Goal: Task Accomplishment & Management: Manage account settings

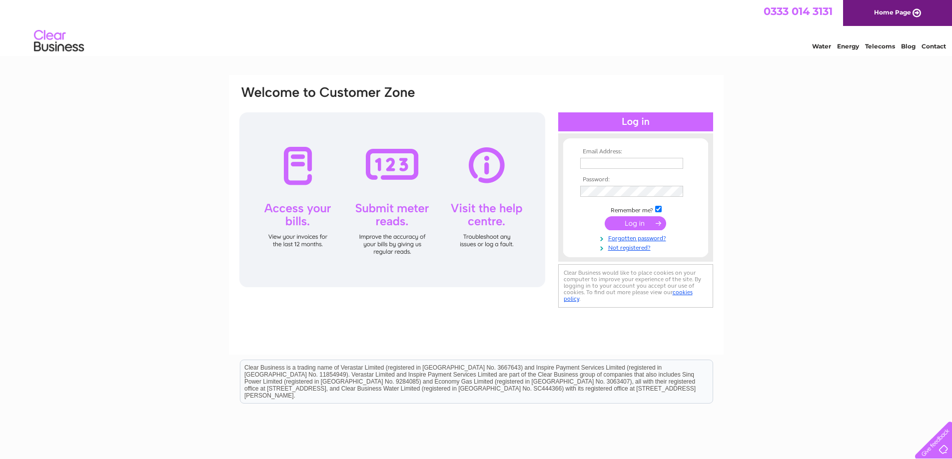
type input "lorna@castlecroft.com"
drag, startPoint x: 635, startPoint y: 223, endPoint x: 625, endPoint y: 216, distance: 11.5
click at [634, 223] on input "submit" at bounding box center [635, 223] width 61 height 14
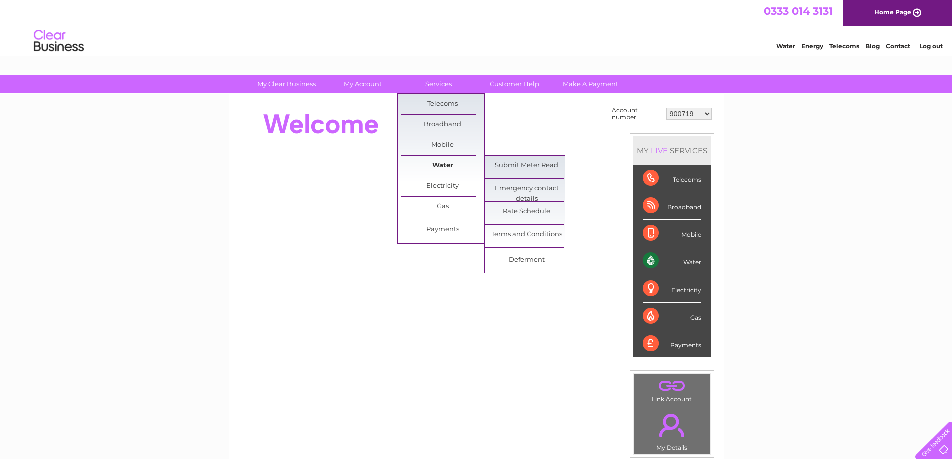
click at [450, 165] on link "Water" at bounding box center [442, 166] width 82 height 20
click at [506, 164] on link "Submit Meter Read" at bounding box center [526, 166] width 82 height 20
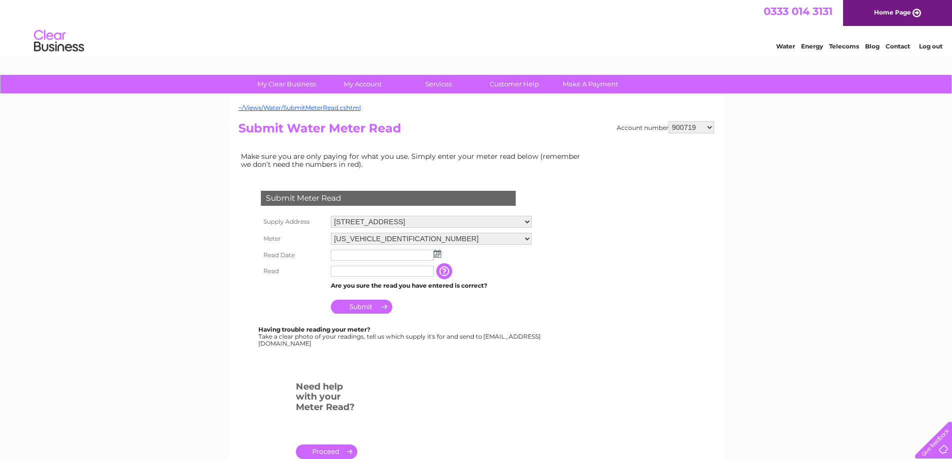
click at [708, 125] on select "900719 900720 900721 900722 900724 907163 917749 919306 921360 928449 931316 93…" at bounding box center [691, 127] width 45 height 12
select select "900720"
click at [669, 121] on select "900719 900720 900721 900722 900724 907163 917749 919306 921360 928449 931316 93…" at bounding box center [691, 127] width 45 height 12
click at [709, 125] on select "900719 900720 900721 900722 900724 907163 917749 919306 921360 928449 931316 93…" at bounding box center [691, 127] width 45 height 12
select select "900719"
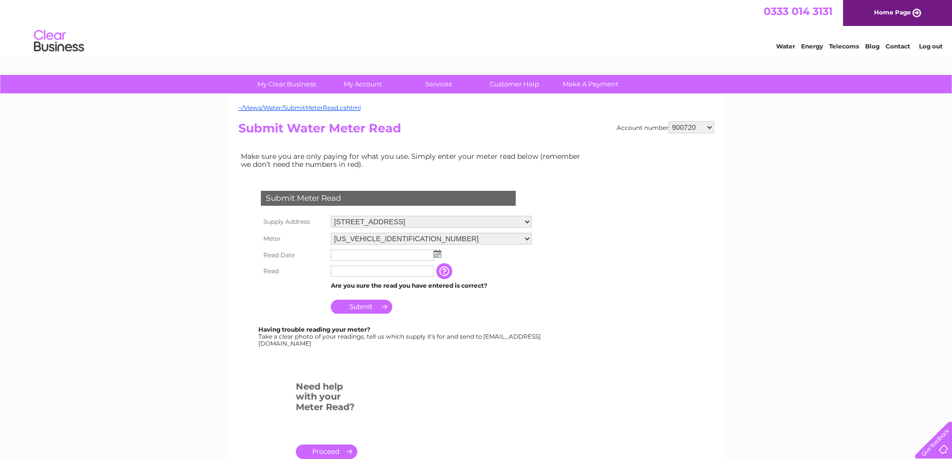
click at [669, 121] on select "900719 900720 900721 900722 900724 907163 917749 919306 921360 928449 931316 93…" at bounding box center [691, 127] width 45 height 12
click at [532, 240] on select "[US_VEHICLE_IDENTIFICATION_NUMBER]" at bounding box center [431, 239] width 201 height 13
click at [532, 218] on select "[STREET_ADDRESS] [STREET_ADDRESS][GEOGRAPHIC_DATA][STREET_ADDRESS][GEOGRAPHIC_D…" at bounding box center [431, 222] width 201 height 12
select select "567072"
click at [331, 216] on select "5 Friarton House, Friarton Business Park, Perth, Perthshire , PH2 8BB Store, Fr…" at bounding box center [431, 222] width 201 height 13
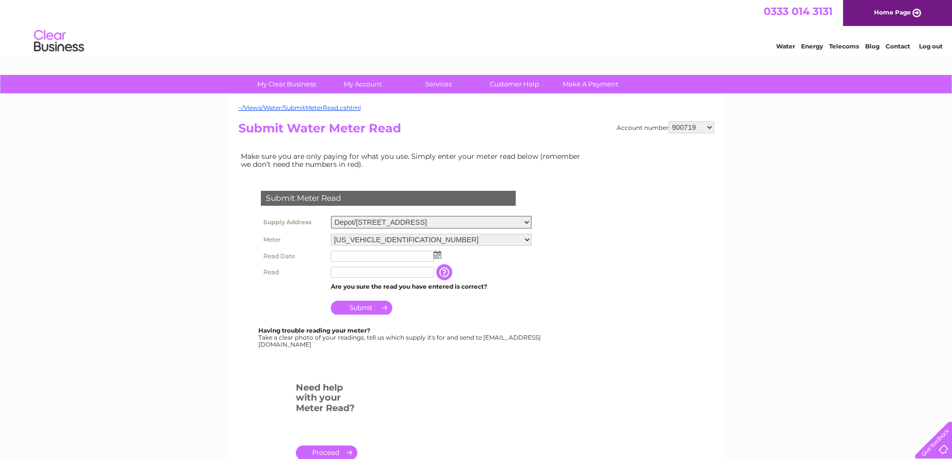
click at [440, 257] on img at bounding box center [437, 255] width 7 height 8
click at [441, 256] on img at bounding box center [437, 254] width 7 height 8
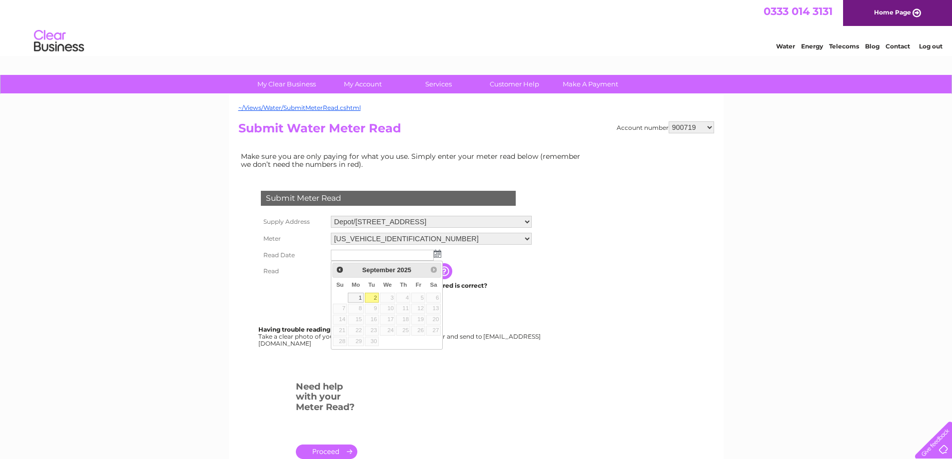
click at [372, 299] on link "2" at bounding box center [372, 298] width 14 height 10
type input "2025/09/02"
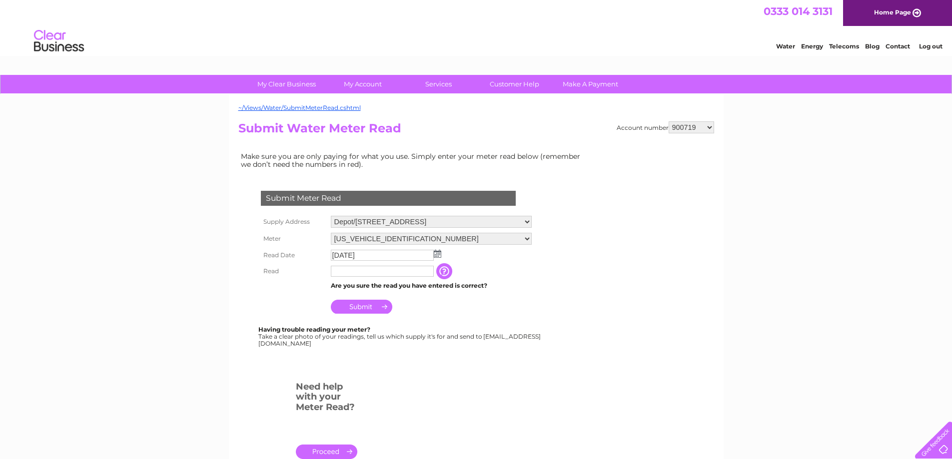
click at [361, 276] on input "text" at bounding box center [382, 271] width 103 height 11
type input "0"
click at [371, 305] on input "Submit" at bounding box center [361, 308] width 61 height 14
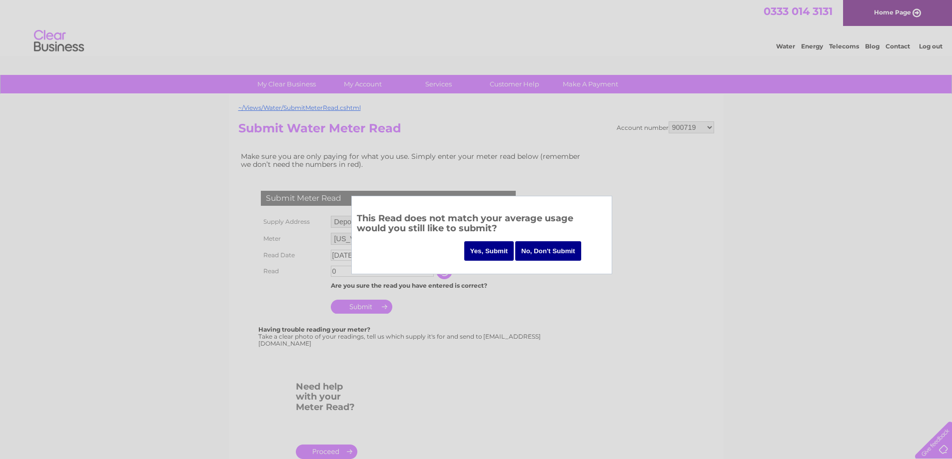
click at [504, 253] on input "Yes, Submit" at bounding box center [489, 250] width 50 height 19
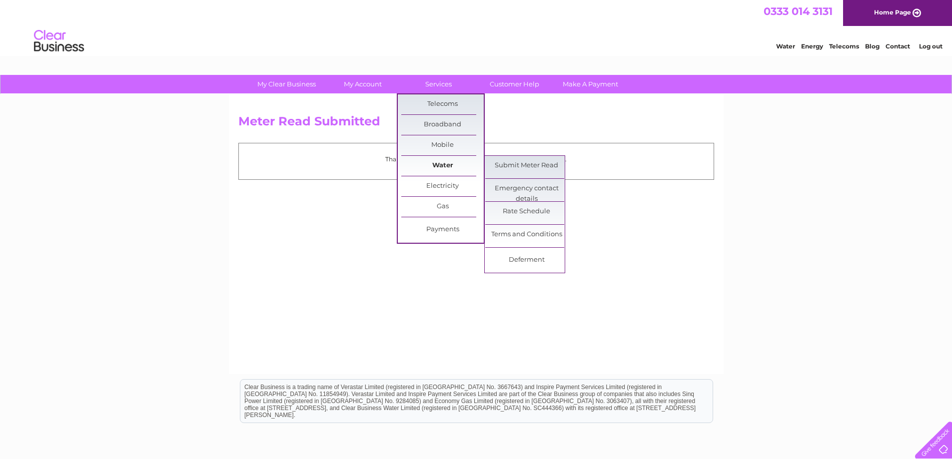
click at [441, 162] on link "Water" at bounding box center [442, 166] width 82 height 20
click at [501, 163] on link "Submit Meter Read" at bounding box center [526, 166] width 82 height 20
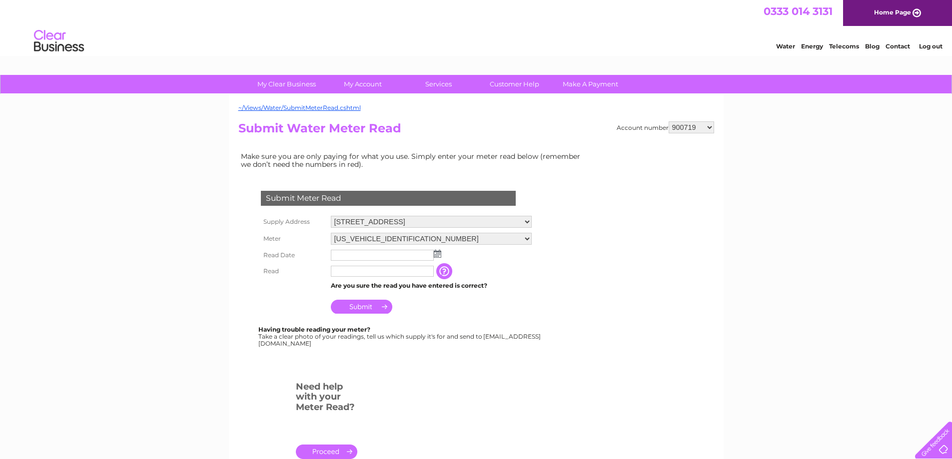
click at [709, 128] on select "900719 900720 900721 900722 900724 907163 917749 919306 921360 928449 931316 93…" at bounding box center [691, 127] width 45 height 12
select select "900720"
click at [669, 121] on select "900719 900720 900721 900722 900724 907163 917749 919306 921360 928449 931316 93…" at bounding box center [691, 127] width 45 height 12
click at [532, 238] on select "06ELSTER23H760751 06ELSTER23M700769 07DANFOSS168902H291BX05" at bounding box center [431, 239] width 201 height 12
click at [532, 237] on select "06ELSTER23H760751 06ELSTER23M700769 07DANFOSS168902H291BX05" at bounding box center [431, 239] width 201 height 13
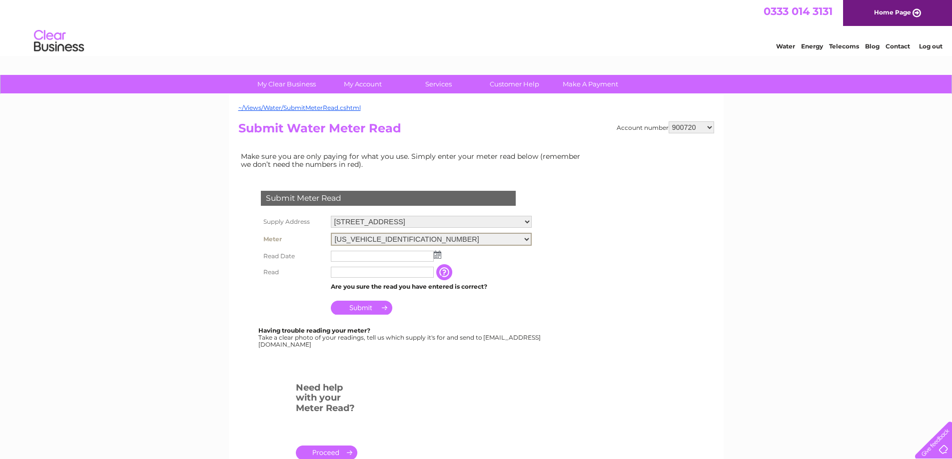
click at [532, 237] on select "06ELSTER23H760751 06ELSTER23M700769 07DANFOSS168902H291BX05" at bounding box center [431, 239] width 201 height 13
click at [439, 252] on img at bounding box center [437, 254] width 7 height 8
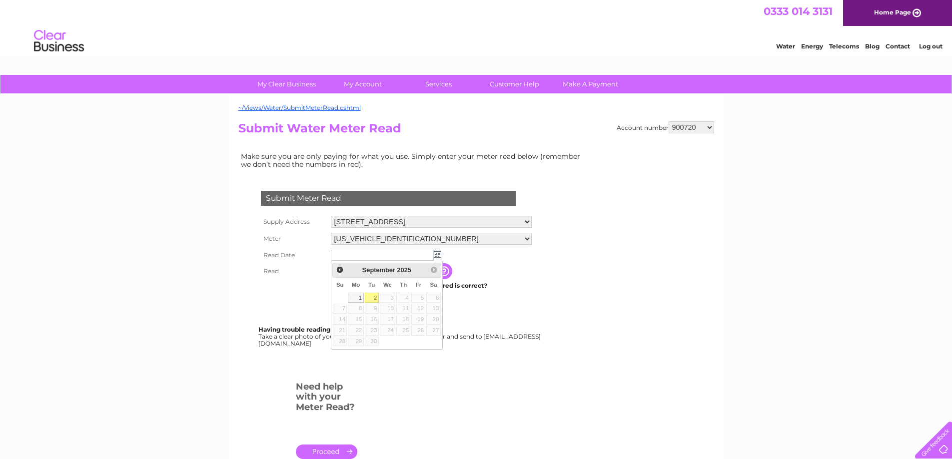
click at [377, 299] on link "2" at bounding box center [372, 298] width 14 height 10
type input "2025/09/02"
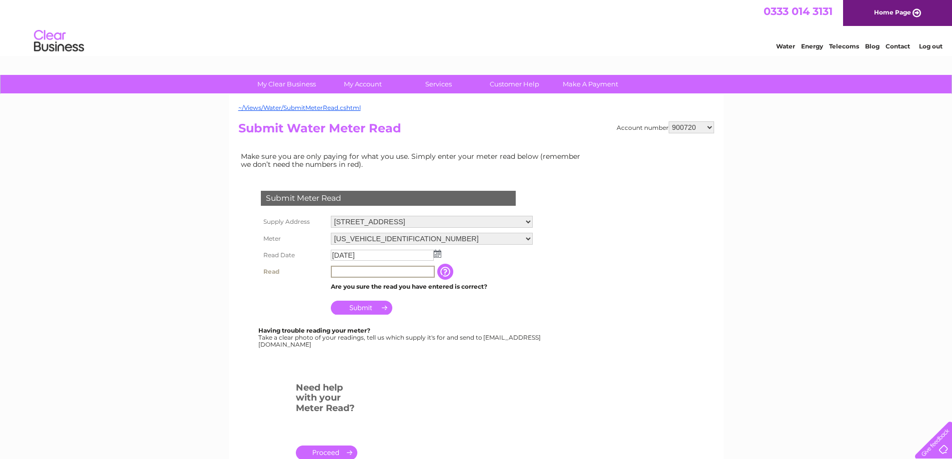
click at [372, 267] on input "text" at bounding box center [383, 272] width 104 height 12
type input "2658"
click at [369, 306] on input "Submit" at bounding box center [361, 308] width 61 height 14
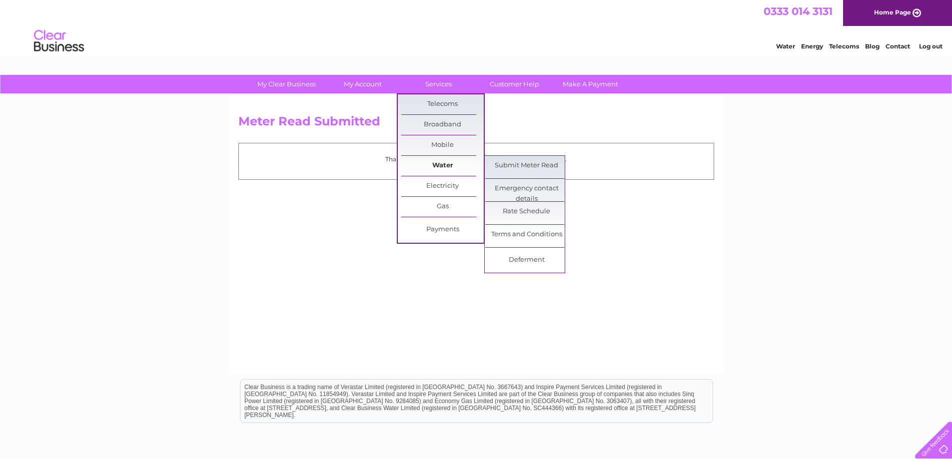
click at [431, 163] on link "Water" at bounding box center [442, 166] width 82 height 20
click at [522, 168] on link "Submit Meter Read" at bounding box center [526, 166] width 82 height 20
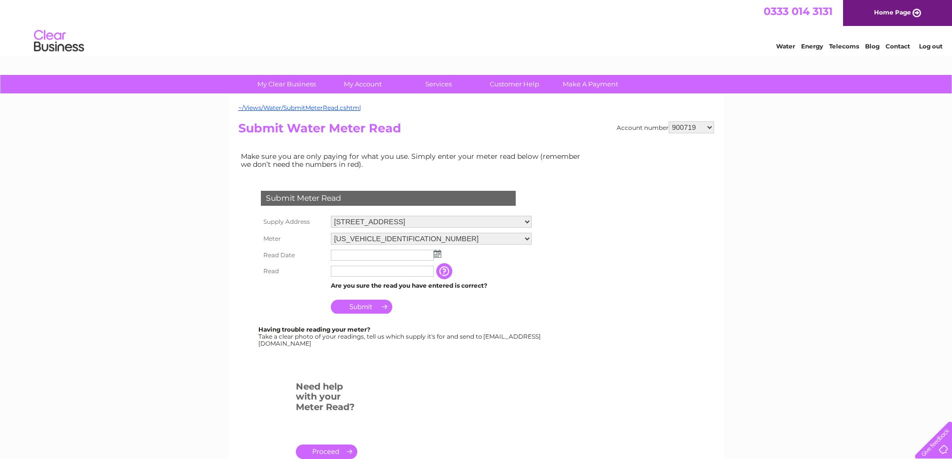
click at [711, 125] on select "900719 900720 900721 900722 900724 907163 917749 919306 921360 928449 931316 93…" at bounding box center [691, 127] width 45 height 12
select select "900720"
click at [669, 121] on select "900719 900720 900721 900722 900724 907163 917749 919306 921360 928449 931316 93…" at bounding box center [691, 127] width 45 height 12
click at [532, 237] on select "06ELSTER23H760751 06ELSTER23M700769 07DANFOSS168902H291BX05" at bounding box center [431, 239] width 201 height 12
select select "371104"
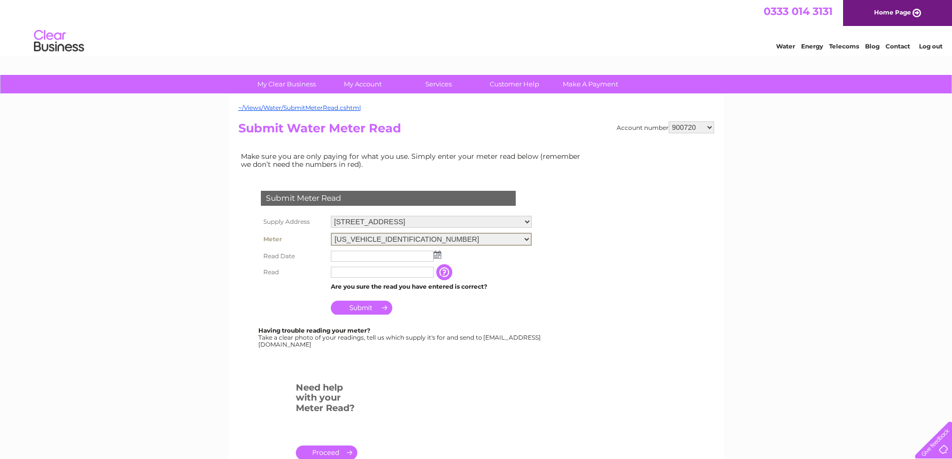
click at [331, 233] on select "06ELSTER23H760751 06ELSTER23M700769 07DANFOSS168902H291BX05" at bounding box center [431, 239] width 201 height 13
click at [436, 256] on img at bounding box center [437, 255] width 7 height 8
click at [440, 256] on img at bounding box center [437, 254] width 7 height 8
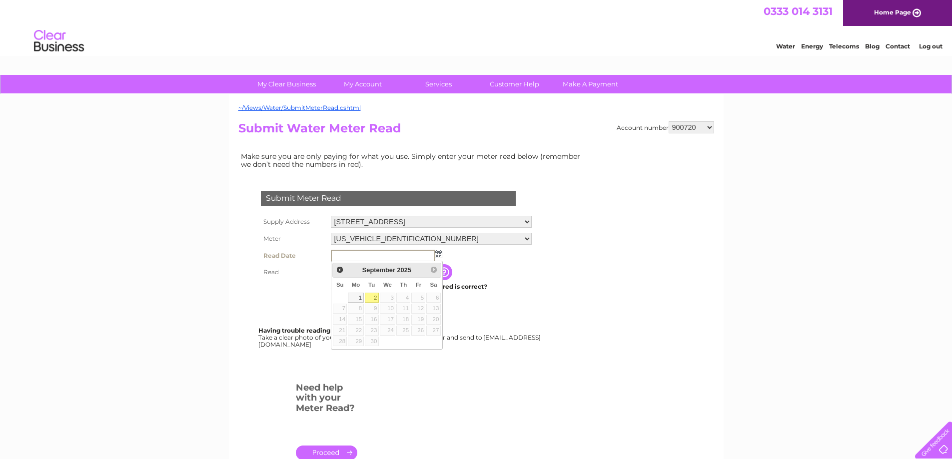
click at [373, 298] on link "2" at bounding box center [372, 298] width 14 height 10
type input "2025/09/02"
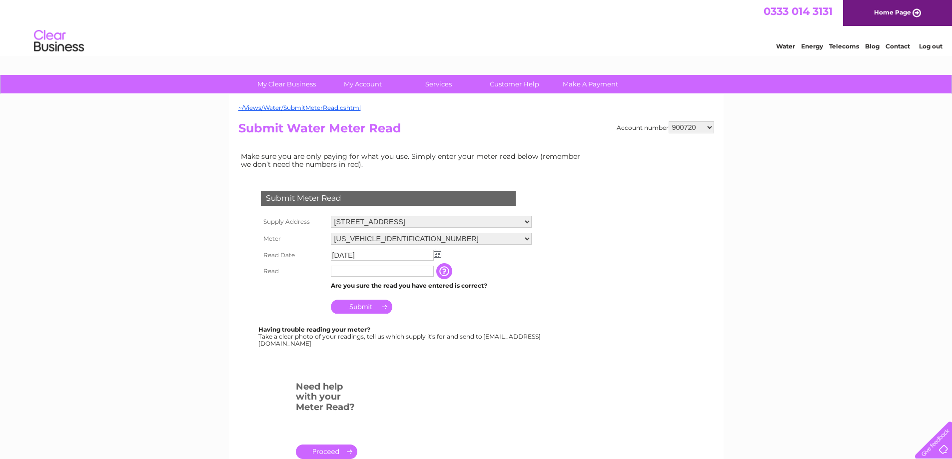
click at [364, 267] on input "text" at bounding box center [382, 271] width 103 height 11
type input "5472"
click at [362, 303] on input "Submit" at bounding box center [361, 307] width 61 height 14
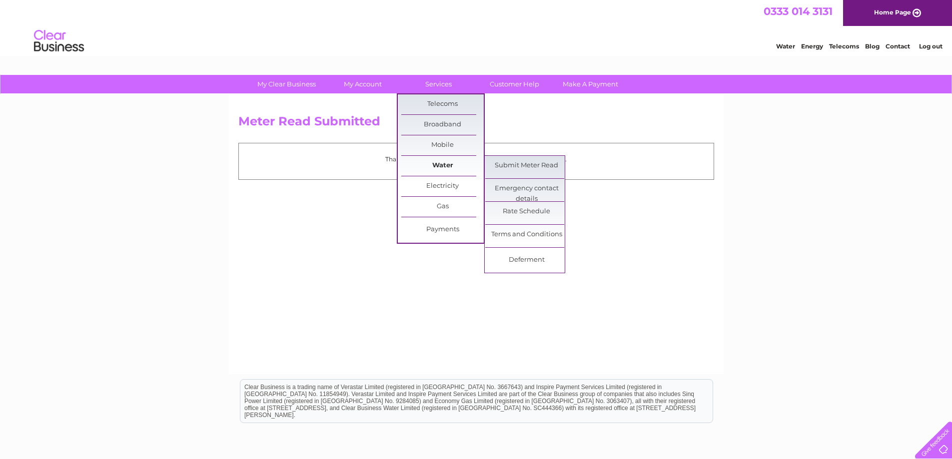
click at [437, 162] on link "Water" at bounding box center [442, 166] width 82 height 20
click at [503, 165] on link "Submit Meter Read" at bounding box center [526, 166] width 82 height 20
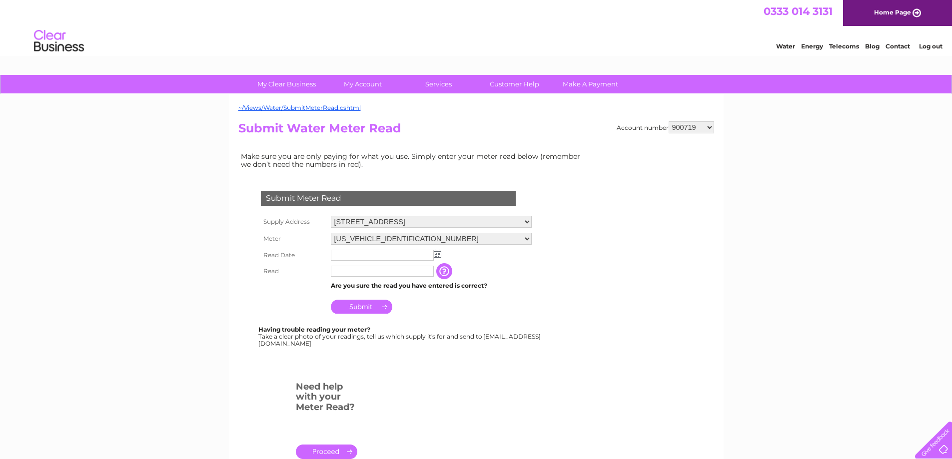
click at [710, 127] on select "900719 900720 900721 900722 900724 907163 917749 919306 921360 928449 931316 93…" at bounding box center [691, 127] width 45 height 12
select select "900724"
click at [669, 121] on select "900719 900720 900721 900722 900724 907163 917749 919306 921360 928449 931316 93…" at bounding box center [691, 127] width 45 height 12
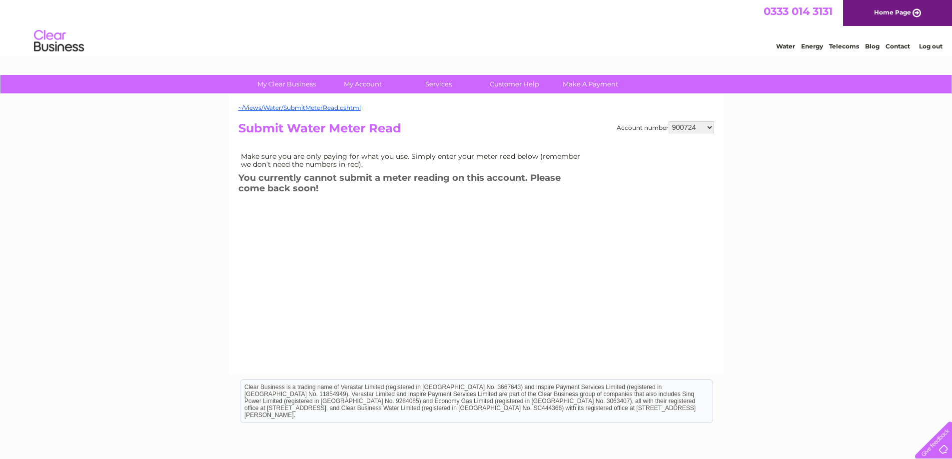
click at [712, 126] on select "900719 900720 900721 900722 900724 907163 917749 919306 921360 928449 931316 93…" at bounding box center [691, 127] width 45 height 12
select select "900721"
click at [669, 121] on select "900719 900720 900721 900722 900724 907163 917749 919306 921360 928449 931316 93…" at bounding box center [691, 127] width 45 height 12
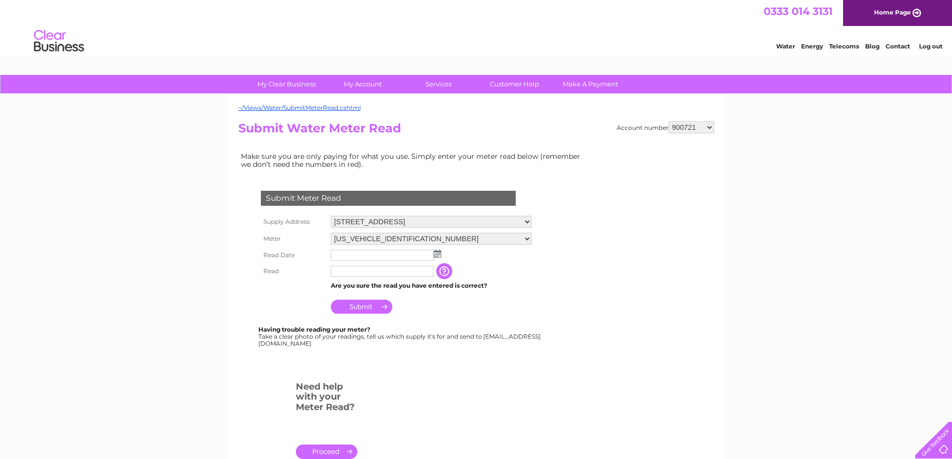
click at [434, 256] on img at bounding box center [437, 254] width 7 height 8
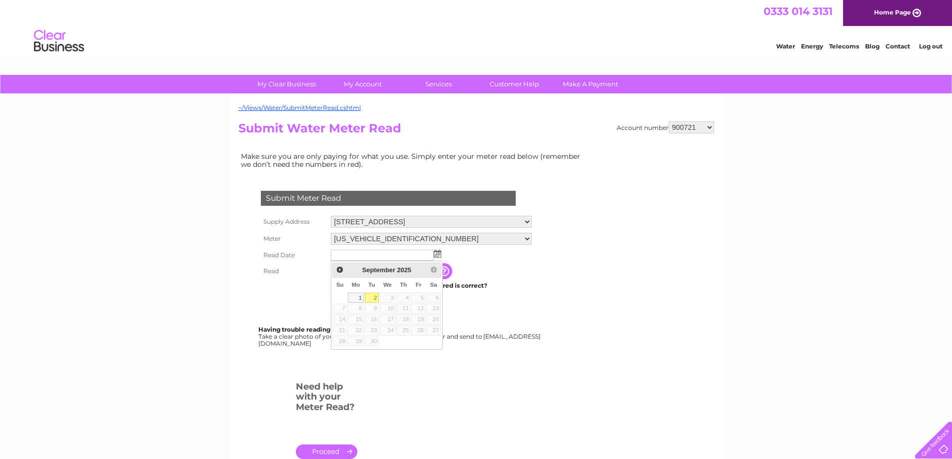
click at [375, 297] on link "2" at bounding box center [372, 298] width 14 height 10
type input "[DATE]"
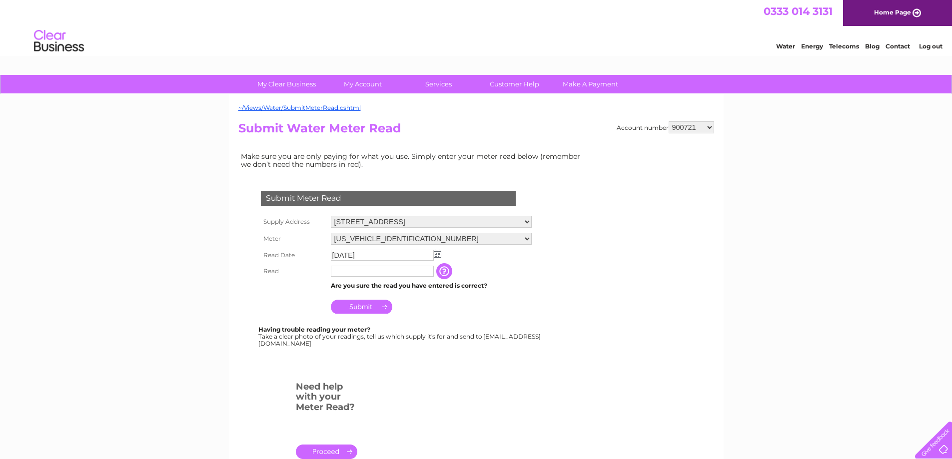
click at [388, 264] on td at bounding box center [382, 271] width 108 height 16
click at [407, 272] on input "text" at bounding box center [383, 272] width 104 height 12
type input "961"
click at [371, 307] on input "Submit" at bounding box center [361, 308] width 61 height 14
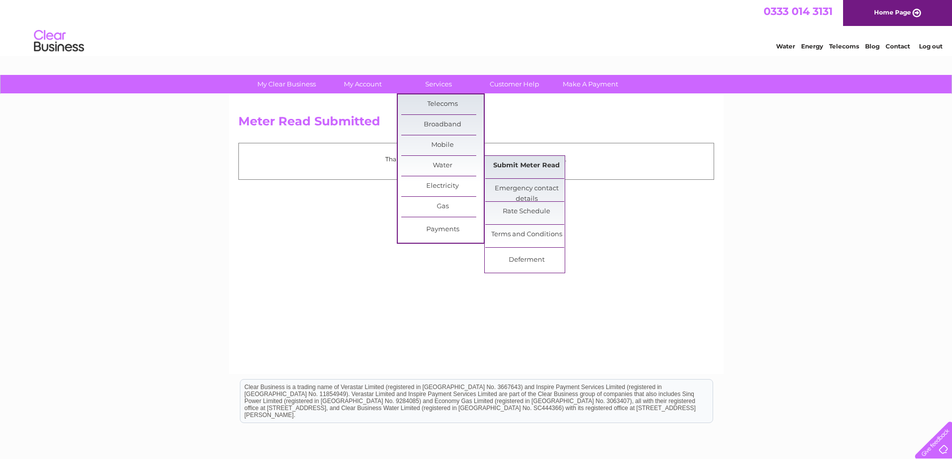
click at [502, 164] on link "Submit Meter Read" at bounding box center [526, 166] width 82 height 20
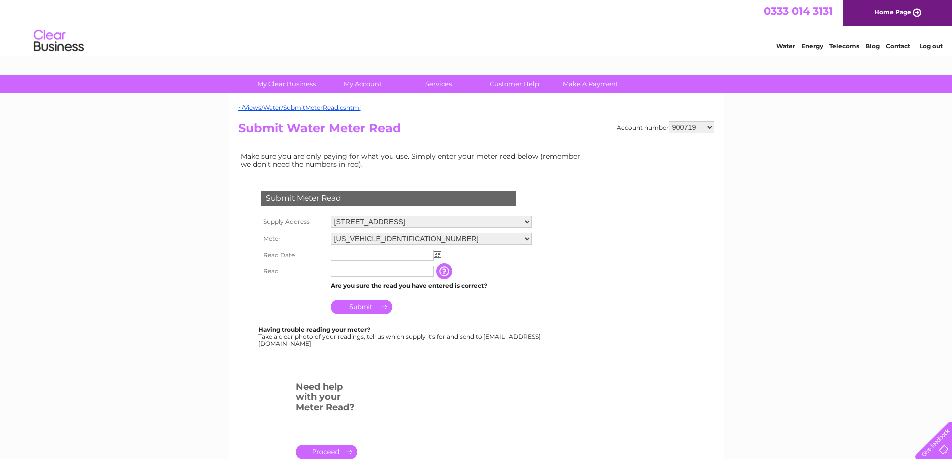
click at [710, 128] on select "900719 900720 900721 900722 900724 907163 917749 919306 921360 928449 931316 93…" at bounding box center [691, 127] width 45 height 12
select select "917749"
click at [669, 121] on select "900719 900720 900721 900722 900724 907163 917749 919306 921360 928449 931316 93…" at bounding box center [691, 127] width 45 height 12
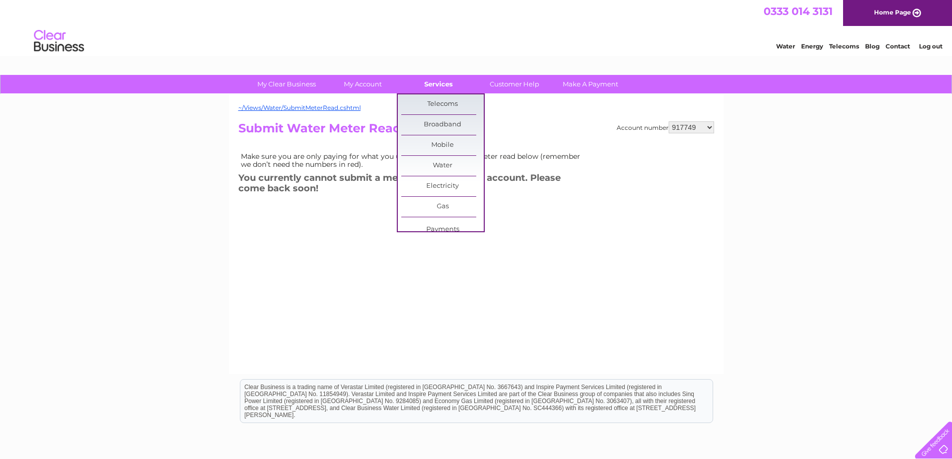
click at [446, 85] on link "Services" at bounding box center [438, 84] width 82 height 18
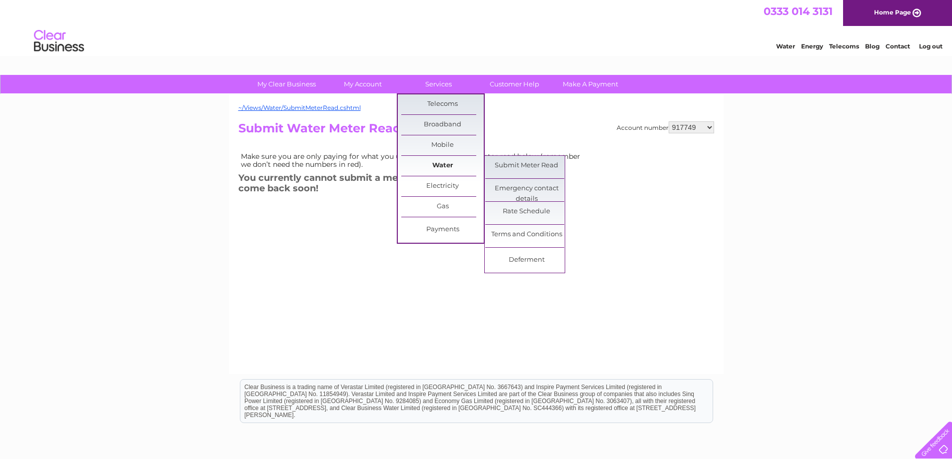
click at [449, 163] on link "Water" at bounding box center [442, 166] width 82 height 20
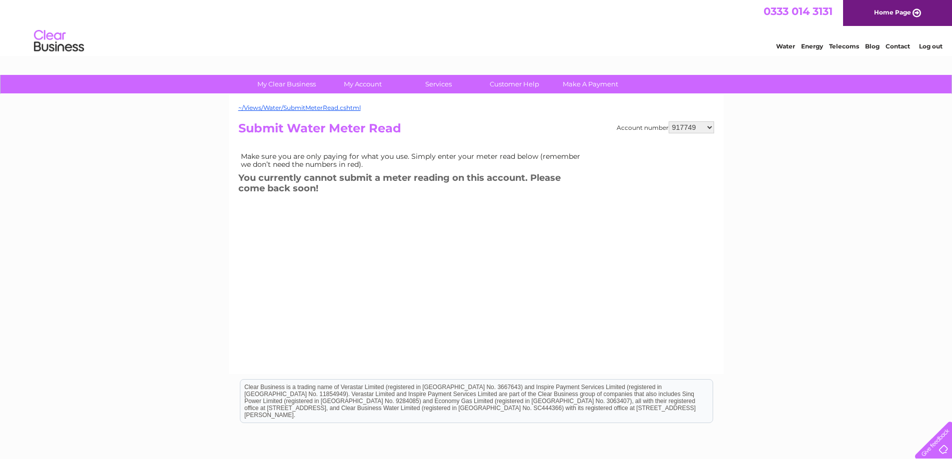
click at [523, 163] on td "Make sure you are only paying for what you use. Simply enter your meter read be…" at bounding box center [413, 160] width 350 height 21
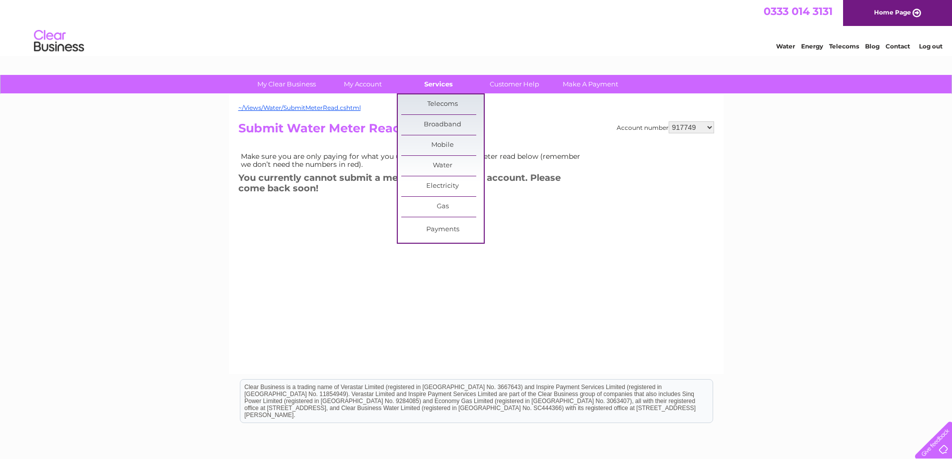
click at [433, 86] on link "Services" at bounding box center [438, 84] width 82 height 18
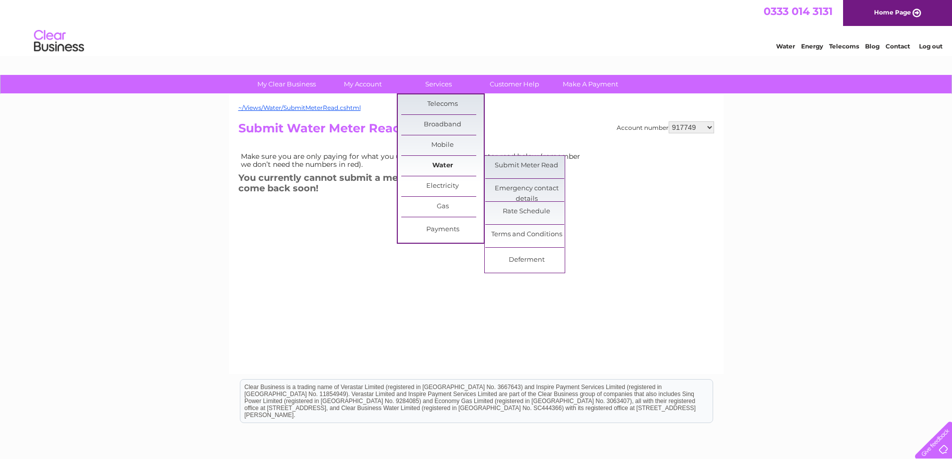
click at [441, 163] on link "Water" at bounding box center [442, 166] width 82 height 20
click at [505, 164] on link "Submit Meter Read" at bounding box center [526, 166] width 82 height 20
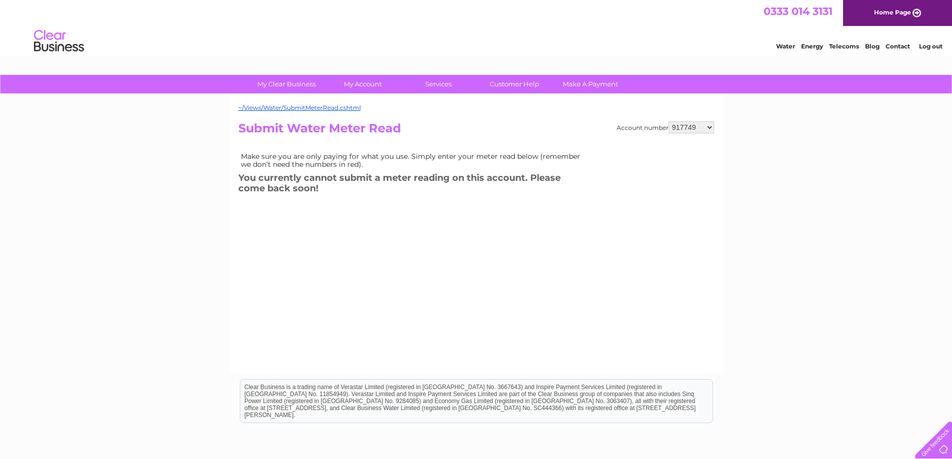
click at [709, 126] on select "900719 900720 900721 900722 900724 907163 917749 919306 921360 928449 931316 93…" at bounding box center [691, 127] width 45 height 12
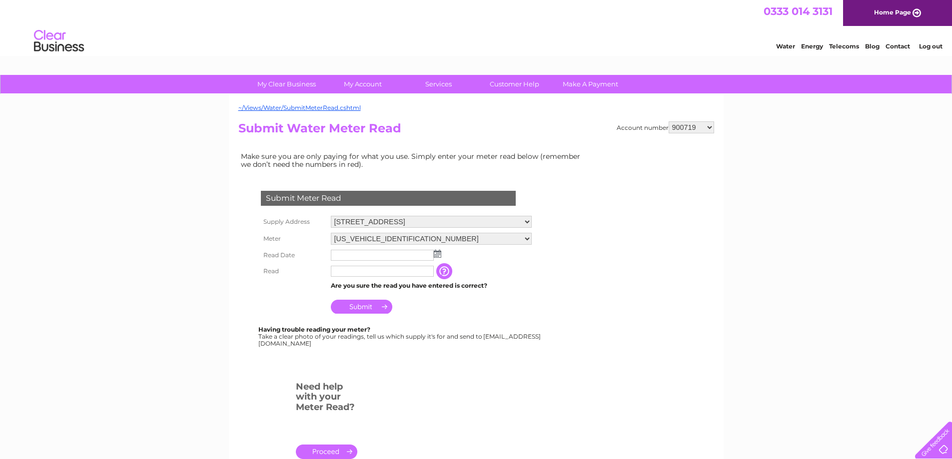
click at [710, 129] on select "900719 900720 900721 900722 900724 907163 917749 919306 921360 928449 931316 93…" at bounding box center [691, 127] width 45 height 12
select select "921360"
click at [669, 121] on select "900719 900720 900721 900722 900724 907163 917749 919306 921360 928449 931316 93…" at bounding box center [691, 127] width 45 height 12
click at [436, 256] on img at bounding box center [437, 254] width 7 height 8
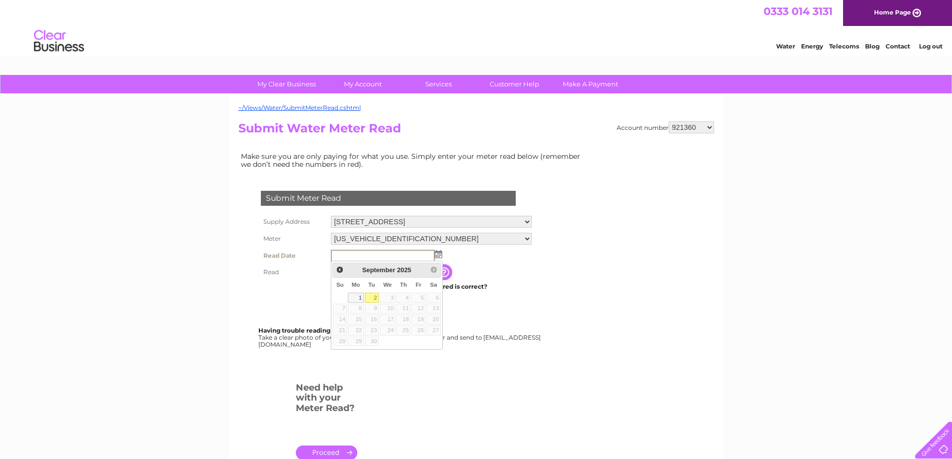
click at [373, 299] on link "2" at bounding box center [372, 298] width 14 height 10
type input "2025/09/02"
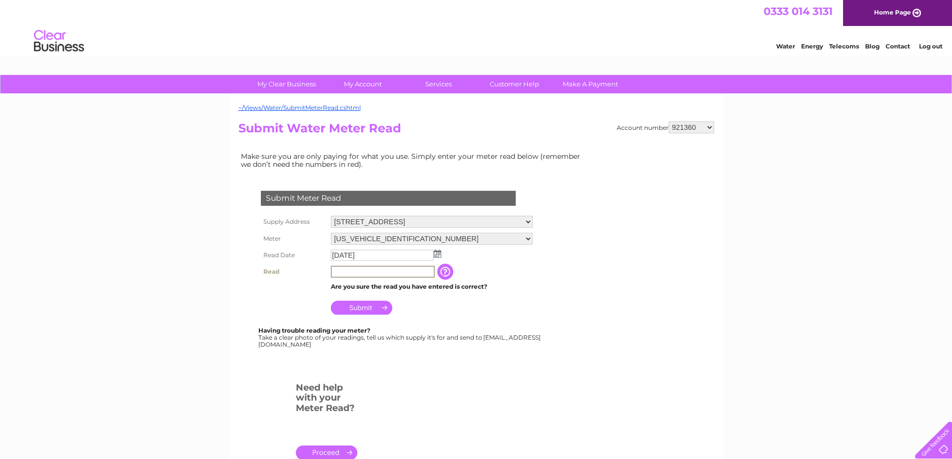
click at [365, 273] on input "text" at bounding box center [383, 272] width 104 height 12
type input "202"
click at [365, 307] on input "Submit" at bounding box center [361, 308] width 61 height 14
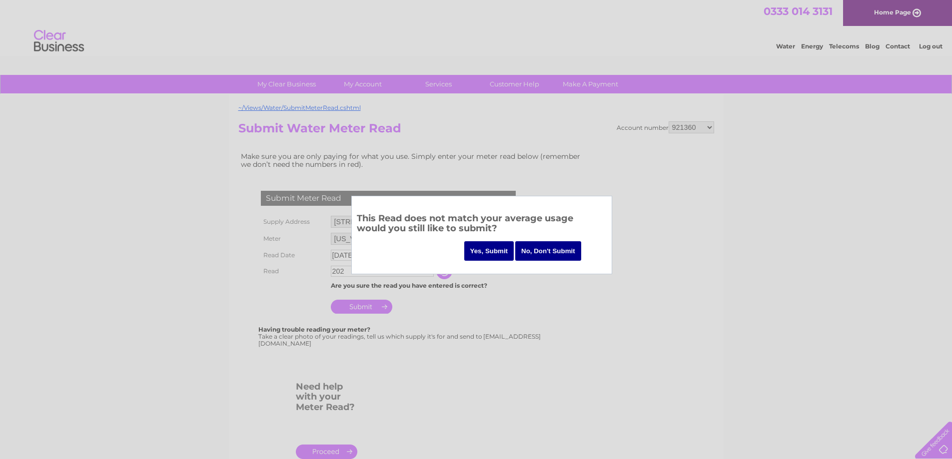
click at [492, 252] on input "Yes, Submit" at bounding box center [489, 250] width 50 height 19
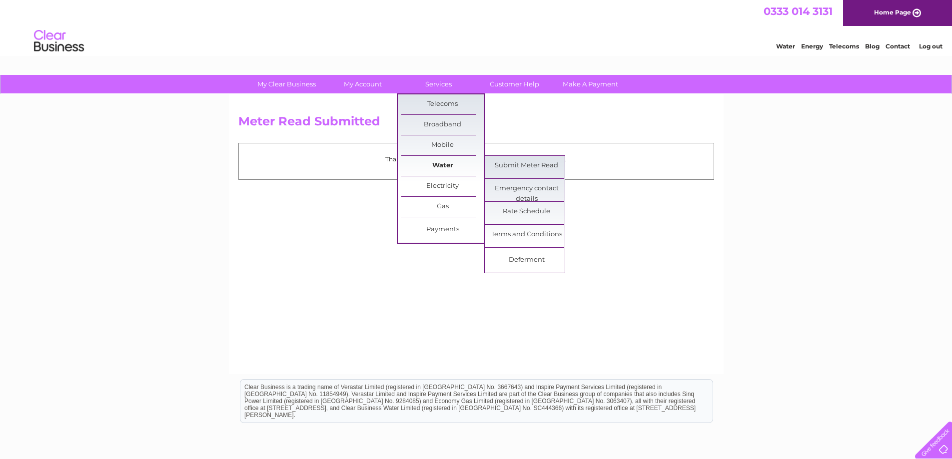
click at [432, 163] on link "Water" at bounding box center [442, 166] width 82 height 20
click at [510, 167] on link "Submit Meter Read" at bounding box center [526, 166] width 82 height 20
click at [515, 164] on link "Submit Meter Read" at bounding box center [526, 166] width 82 height 20
click at [524, 167] on link "Submit Meter Read" at bounding box center [526, 166] width 82 height 20
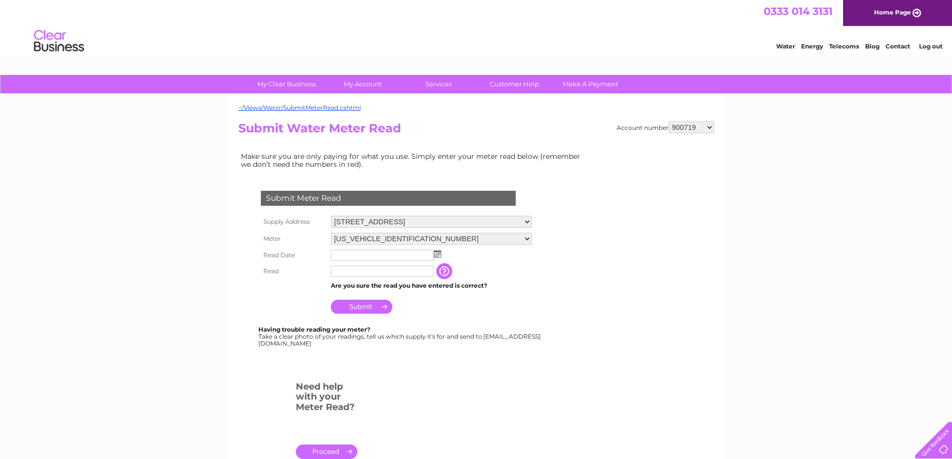
click at [708, 128] on select "900719 900720 900721 900722 900724 907163 917749 919306 921360 928449 931316 93…" at bounding box center [691, 127] width 45 height 12
select select "921360"
click at [669, 121] on select "900719 900720 900721 900722 900724 907163 917749 919306 921360 928449 931316 93…" at bounding box center [691, 127] width 45 height 12
click at [532, 221] on select "1, Friarton House, Friarton Road, Perth, PH2 8BB Warehouse 2 & 3, Shore Road, P…" at bounding box center [431, 222] width 201 height 12
select select "549886"
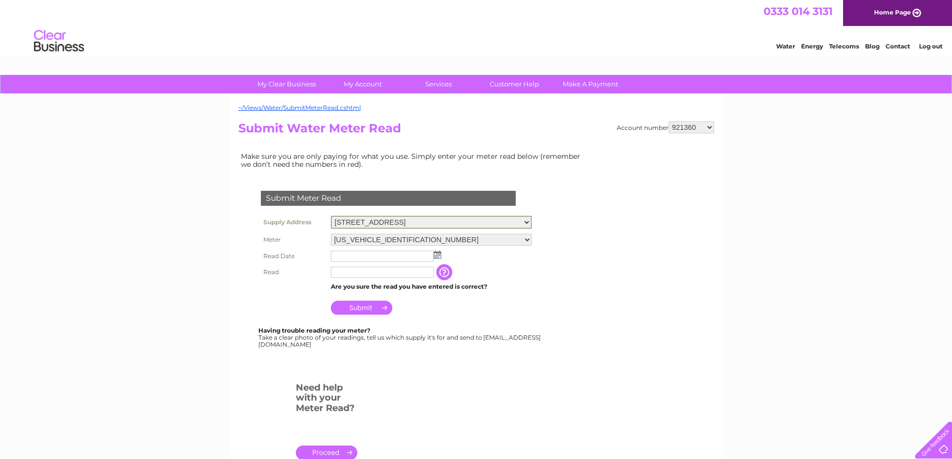
click at [331, 216] on select "1, Friarton House, Friarton Road, Perth, PH2 8BB Warehouse 2 & 3, Shore Road, P…" at bounding box center [431, 222] width 201 height 13
click at [441, 255] on img at bounding box center [437, 254] width 7 height 8
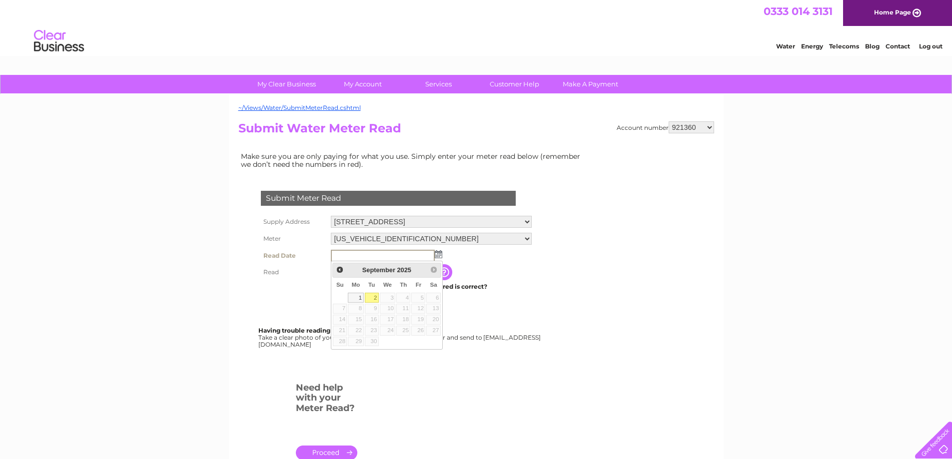
click at [372, 297] on link "2" at bounding box center [372, 298] width 14 height 10
type input "2025/09/02"
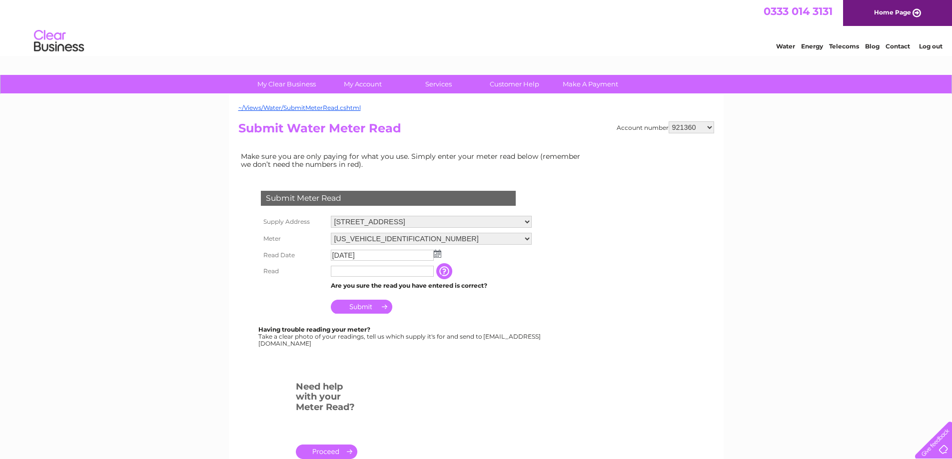
click at [369, 270] on input "text" at bounding box center [382, 271] width 103 height 11
type input "697"
click at [379, 308] on input "Submit" at bounding box center [361, 308] width 61 height 14
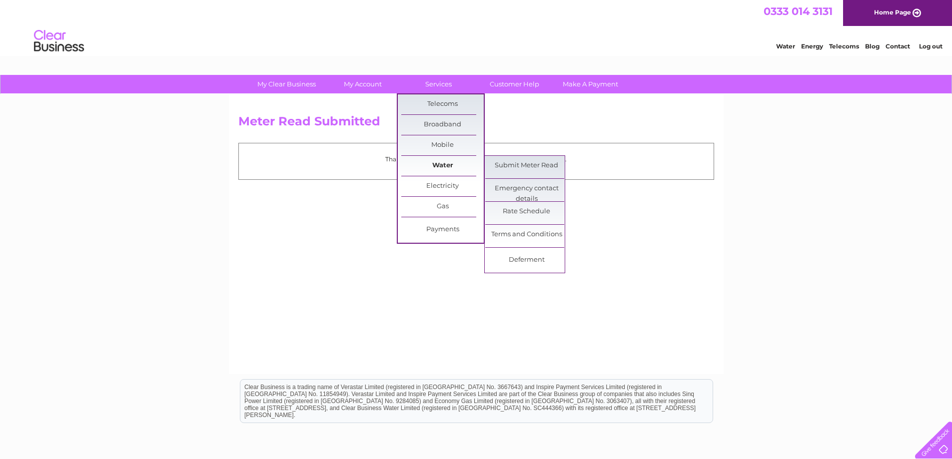
click at [440, 162] on link "Water" at bounding box center [442, 166] width 82 height 20
click at [510, 161] on link "Submit Meter Read" at bounding box center [526, 166] width 82 height 20
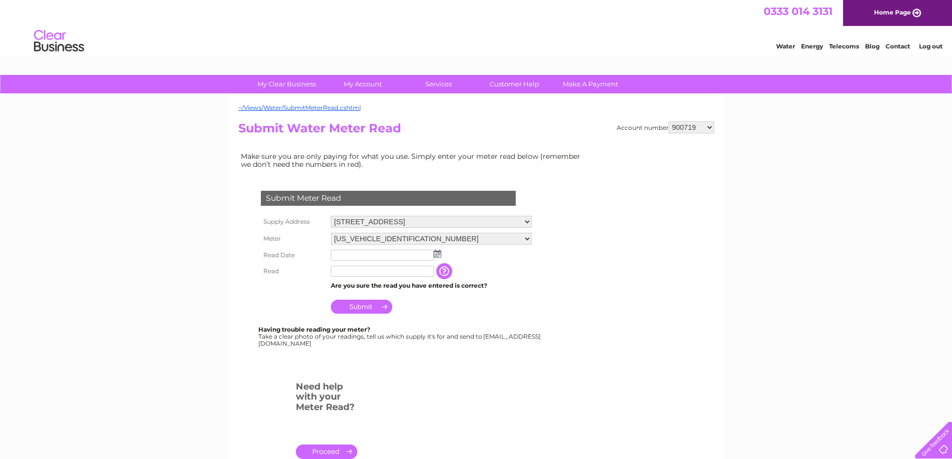
click at [713, 127] on select "900719 900720 900721 900722 900724 907163 917749 919306 921360 928449 931316 93…" at bounding box center [691, 127] width 45 height 12
select select "921360"
click at [669, 121] on select "900719 900720 900721 900722 900724 907163 917749 919306 921360 928449 931316 93…" at bounding box center [691, 127] width 45 height 12
click at [532, 222] on select "[STREET_ADDRESS][GEOGRAPHIC_DATA][STREET_ADDRESS] [STREET_ADDRESS][GEOGRAPHIC_D…" at bounding box center [431, 222] width 201 height 12
select select "555098"
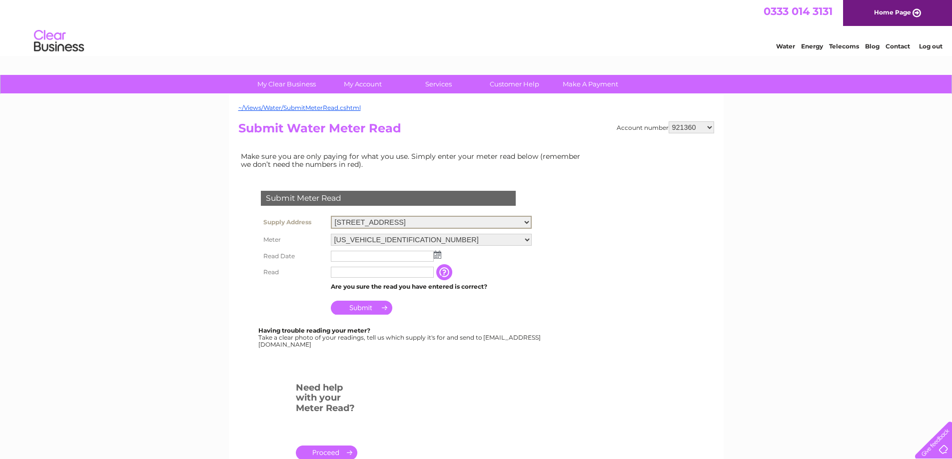
click at [331, 216] on select "[STREET_ADDRESS][GEOGRAPHIC_DATA][STREET_ADDRESS] [STREET_ADDRESS][GEOGRAPHIC_D…" at bounding box center [431, 222] width 201 height 13
click at [435, 253] on img at bounding box center [437, 254] width 7 height 8
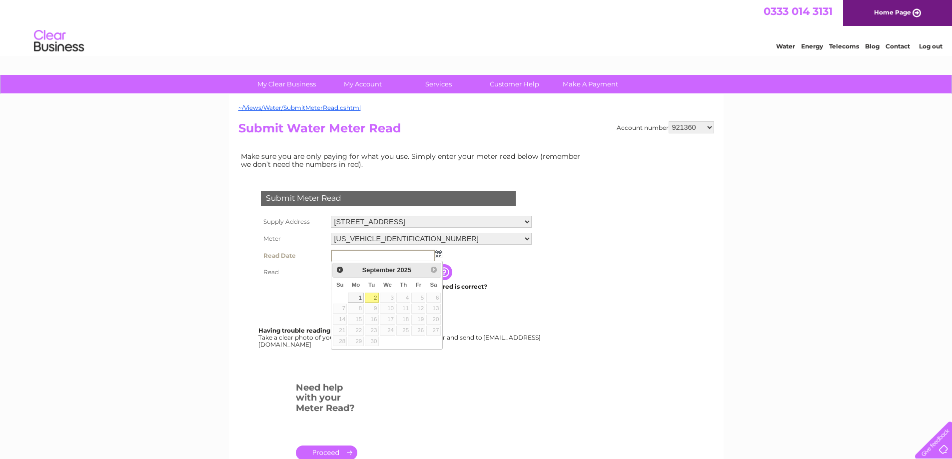
click at [375, 295] on link "2" at bounding box center [372, 298] width 14 height 10
type input "[DATE]"
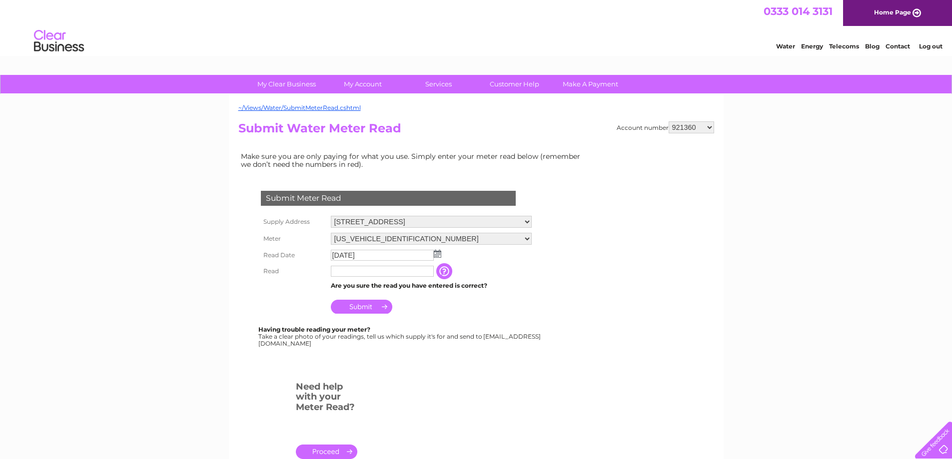
click at [371, 273] on input "text" at bounding box center [382, 271] width 103 height 11
type input "1292"
click at [357, 305] on input "Submit" at bounding box center [361, 307] width 61 height 14
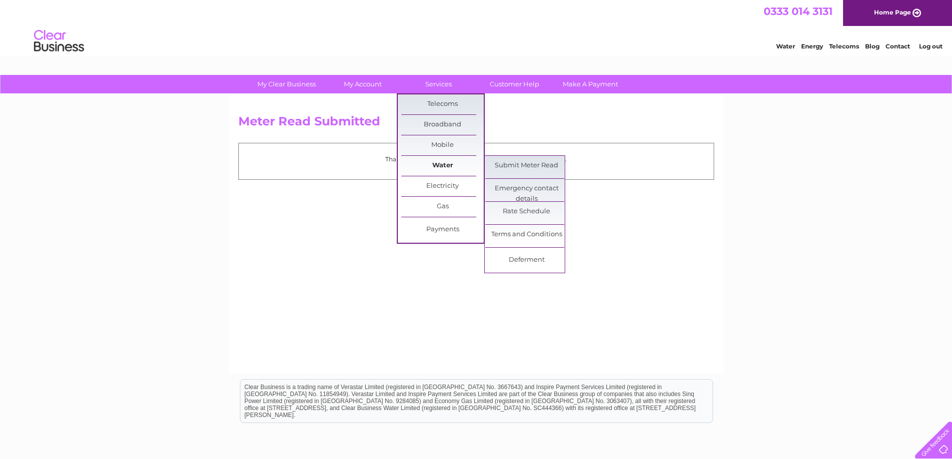
click at [437, 162] on link "Water" at bounding box center [442, 166] width 82 height 20
click at [503, 165] on link "Submit Meter Read" at bounding box center [526, 166] width 82 height 20
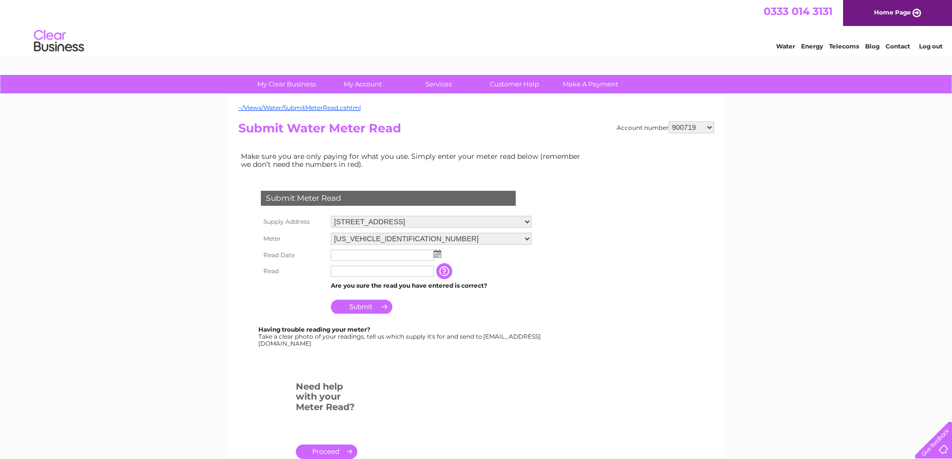
click at [712, 128] on select "900719 900720 900721 900722 900724 907163 917749 919306 921360 928449 931316 93…" at bounding box center [691, 127] width 45 height 12
click at [935, 45] on link "Log out" at bounding box center [930, 45] width 23 height 7
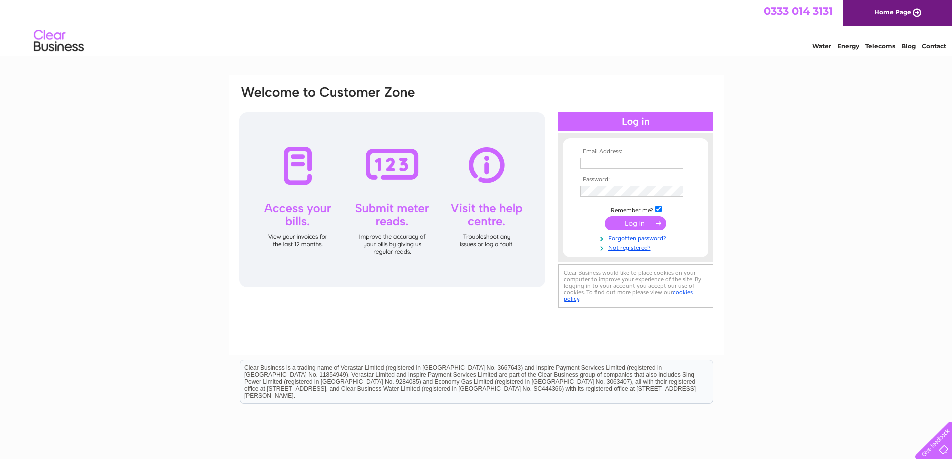
type input "[PERSON_NAME][EMAIL_ADDRESS][DOMAIN_NAME]"
click at [639, 221] on input "submit" at bounding box center [635, 223] width 61 height 14
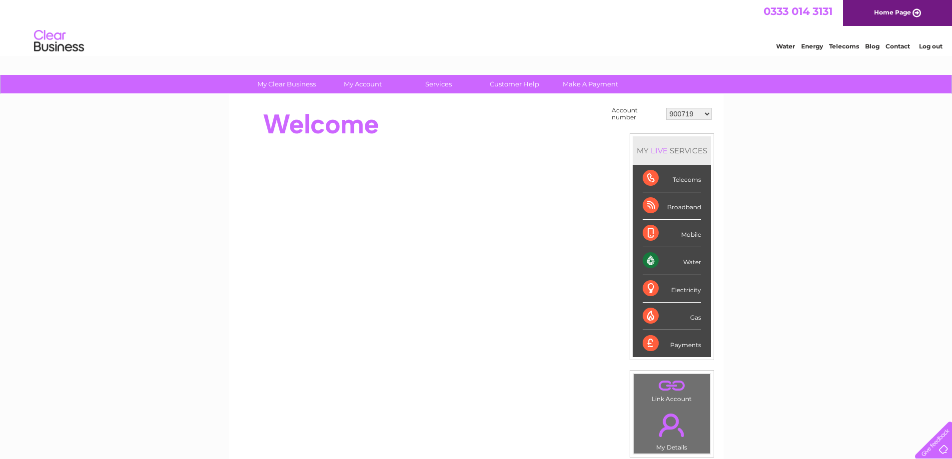
drag, startPoint x: 707, startPoint y: 112, endPoint x: 707, endPoint y: 119, distance: 7.0
click at [707, 112] on select "900719 900720 900721 900722 900724 907163 917749 919306 921360 928449 931316 93…" at bounding box center [688, 114] width 45 height 12
select select "30297266"
click at [666, 108] on select "900719 900720 900721 900722 900724 907163 917749 919306 921360 928449 931316 93…" at bounding box center [688, 114] width 45 height 12
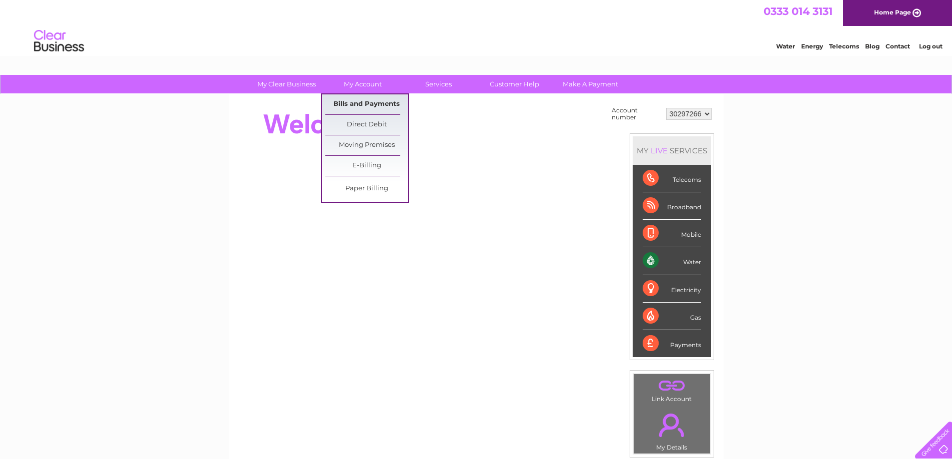
click at [356, 101] on link "Bills and Payments" at bounding box center [366, 104] width 82 height 20
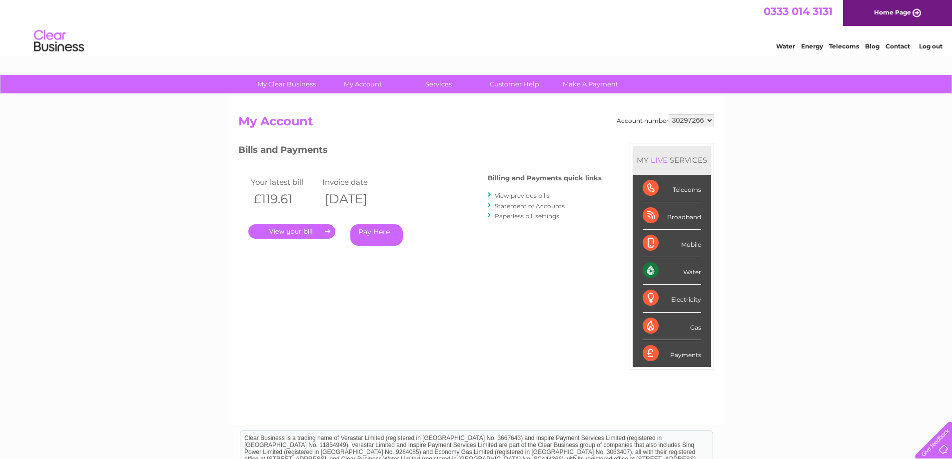
click at [309, 233] on link "." at bounding box center [291, 231] width 87 height 14
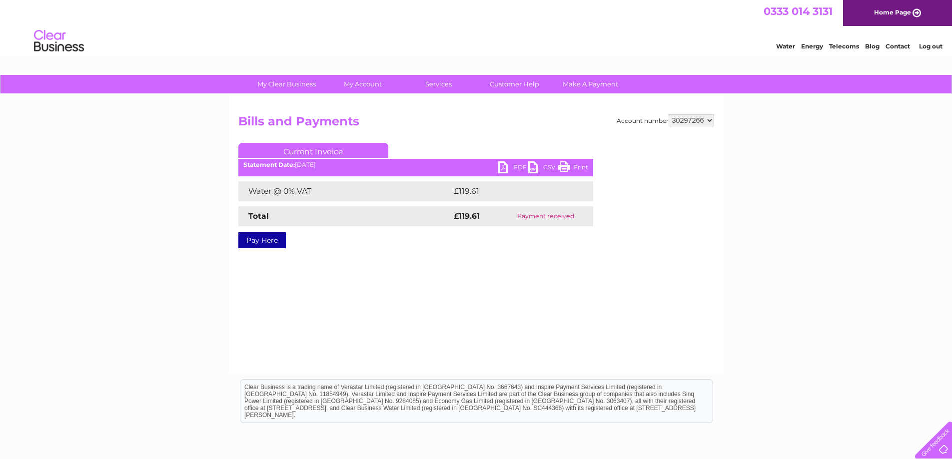
click at [517, 167] on link "PDF" at bounding box center [513, 168] width 30 height 14
click at [709, 118] on select "900719 900720 900721 900722 900724 907163 917749 919306 921360 928449 931316 93…" at bounding box center [691, 120] width 45 height 12
select select "30284149"
click at [669, 114] on select "900719 900720 900721 900722 900724 907163 917749 919306 921360 928449 931316 93…" at bounding box center [691, 120] width 45 height 12
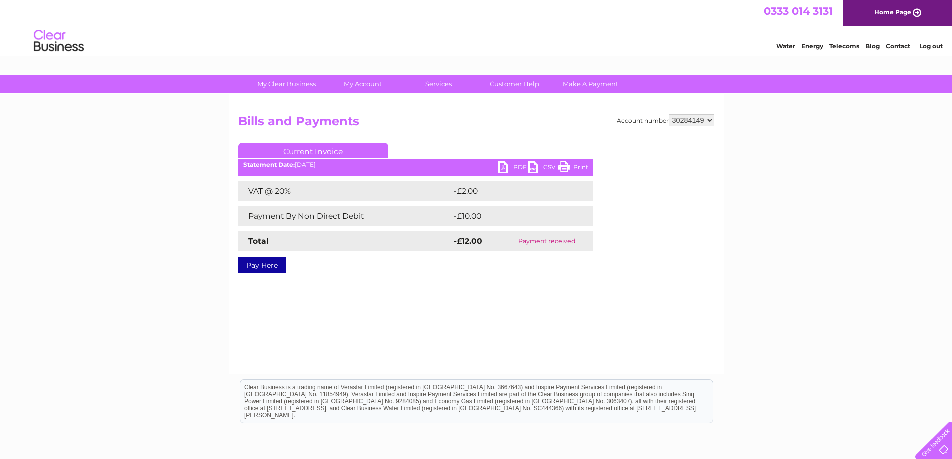
click at [927, 47] on link "Log out" at bounding box center [930, 45] width 23 height 7
